Goal: Book appointment/travel/reservation

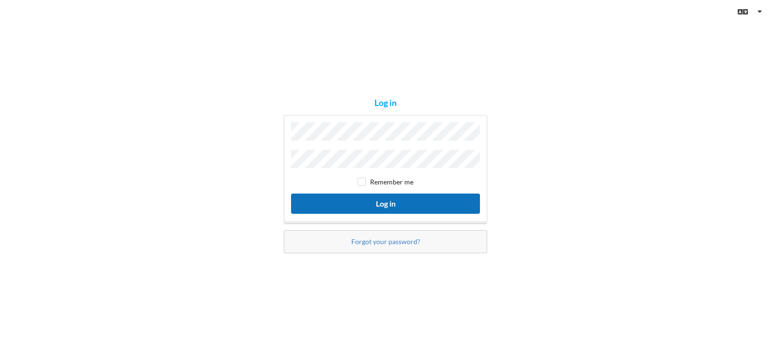
click at [369, 197] on button "Log in" at bounding box center [385, 204] width 189 height 20
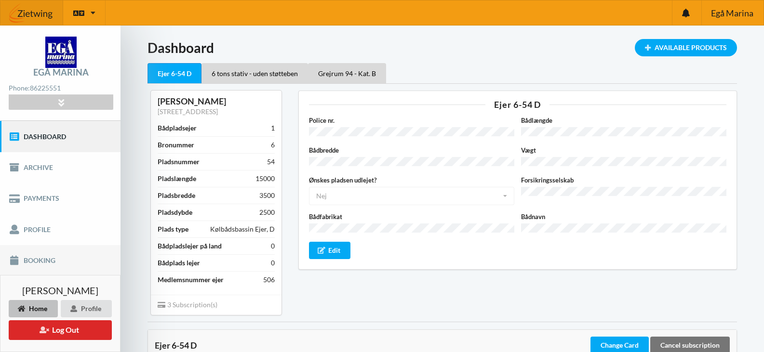
click at [44, 262] on link "Booking" at bounding box center [60, 260] width 120 height 31
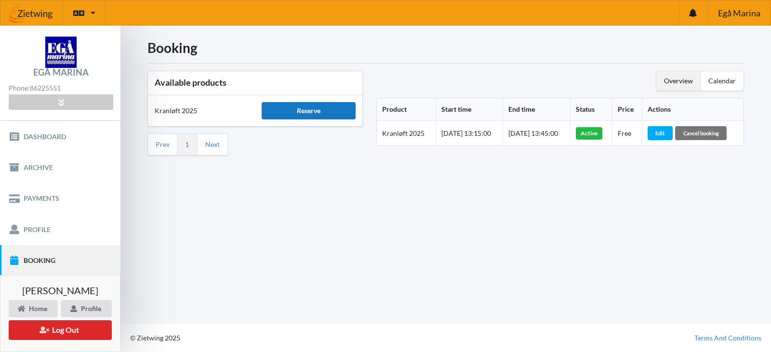
click at [298, 111] on div "Reserve" at bounding box center [309, 110] width 94 height 17
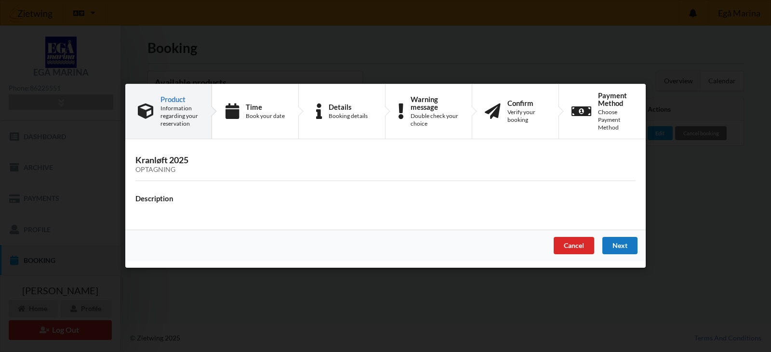
click at [618, 246] on div "Next" at bounding box center [619, 246] width 35 height 17
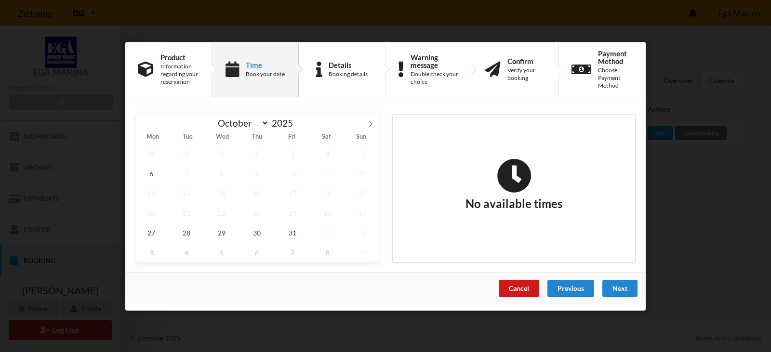
click at [522, 290] on div "Cancel" at bounding box center [519, 288] width 40 height 17
